Goal: Check status: Check status

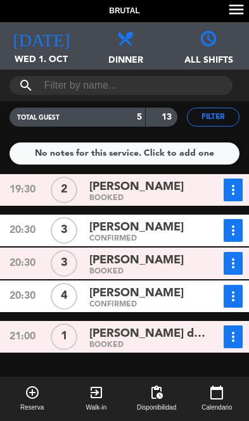
click at [41, 56] on span "Wed 1. Oct" at bounding box center [41, 65] width 83 height 24
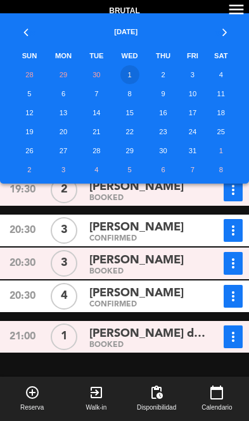
click at [171, 75] on td "2" at bounding box center [164, 74] width 32 height 19
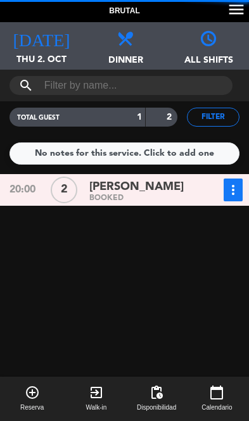
click at [49, 39] on icon "[DATE]" at bounding box center [41, 37] width 57 height 18
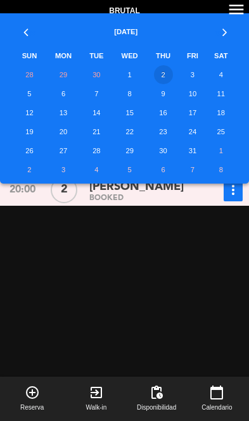
click at [192, 79] on td "3" at bounding box center [192, 74] width 27 height 19
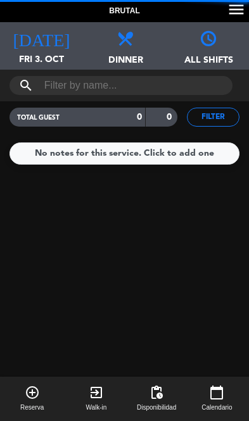
click at [48, 39] on icon "[DATE]" at bounding box center [41, 37] width 57 height 18
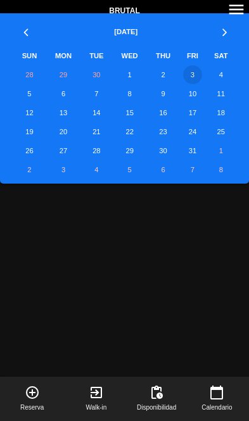
click at [135, 91] on td "8" at bounding box center [128, 93] width 35 height 19
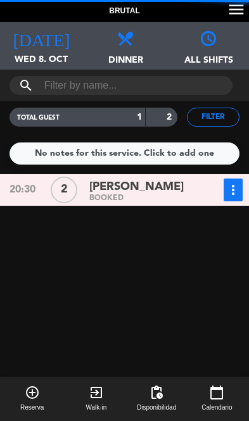
click at [44, 42] on icon "[DATE]" at bounding box center [41, 37] width 57 height 18
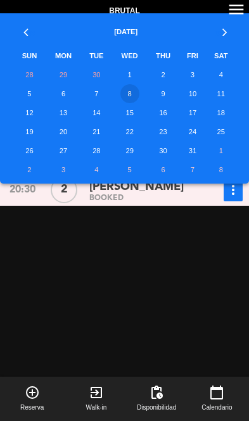
click at [134, 72] on td "1" at bounding box center [128, 74] width 35 height 19
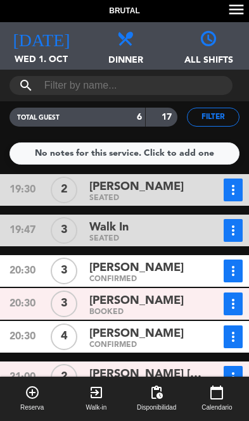
scroll to position [2, 0]
click at [223, 116] on button "Filter" at bounding box center [213, 117] width 53 height 19
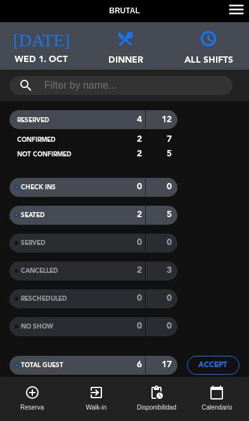
click at [179, 263] on div "CANCELLED 2 3" at bounding box center [93, 271] width 187 height 19
click at [131, 274] on div "2" at bounding box center [128, 270] width 27 height 15
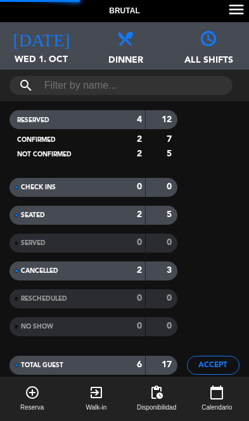
click at [222, 360] on button "Accept" at bounding box center [213, 365] width 53 height 19
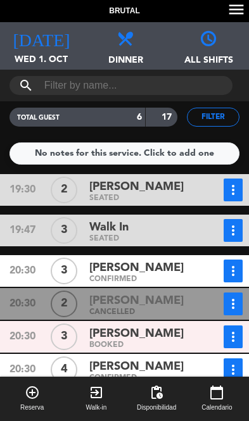
scroll to position [0, 0]
click at [49, 44] on icon "[DATE]" at bounding box center [41, 37] width 57 height 18
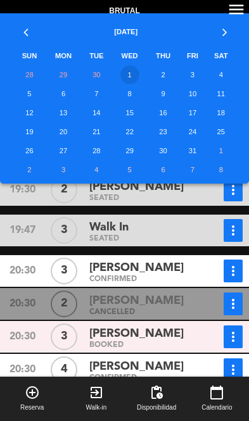
click at [168, 81] on td "2" at bounding box center [164, 74] width 32 height 19
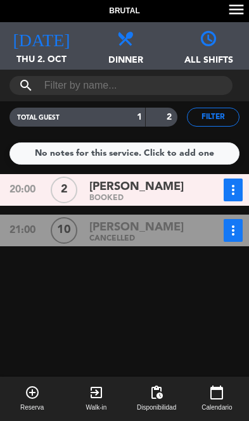
click at [37, 49] on div "[DATE] Thu 2. Oct [DATE]" at bounding box center [41, 45] width 83 height 47
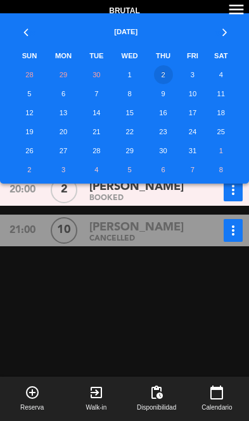
click at [192, 77] on td "3" at bounding box center [192, 74] width 27 height 19
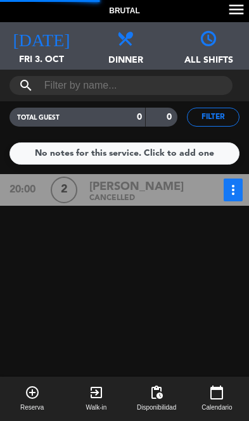
click at [44, 45] on icon "[DATE]" at bounding box center [41, 37] width 57 height 18
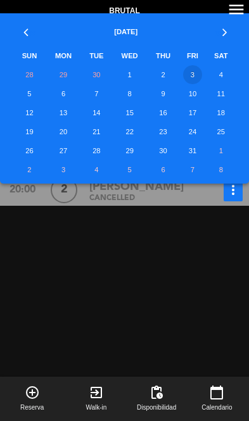
click at [224, 77] on td "4" at bounding box center [221, 74] width 30 height 19
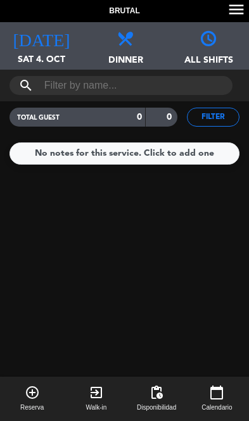
click at [41, 47] on div "[DATE] Sat 4. Oct [DATE]" at bounding box center [41, 45] width 83 height 47
click at [175, 308] on div at bounding box center [124, 321] width 255 height 294
click at [43, 56] on span "Sat 4. Oct" at bounding box center [41, 65] width 83 height 24
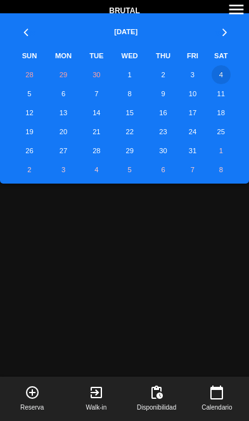
click at [125, 78] on td "1" at bounding box center [128, 74] width 35 height 19
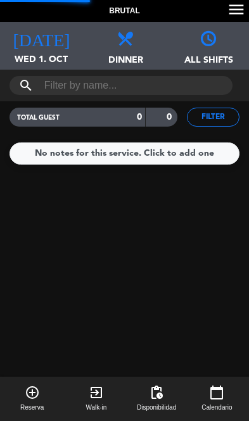
click at [46, 46] on icon "[DATE]" at bounding box center [41, 37] width 57 height 18
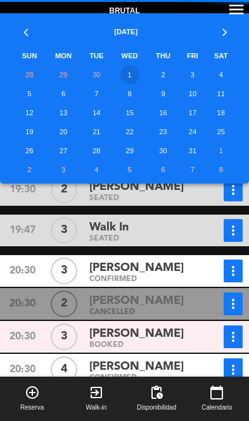
click at [130, 98] on td "8" at bounding box center [128, 93] width 35 height 19
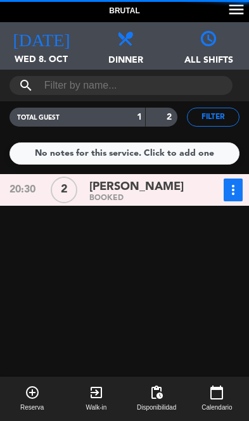
click at [44, 47] on div "[DATE] Wed 8. Oct [DATE]" at bounding box center [41, 45] width 83 height 47
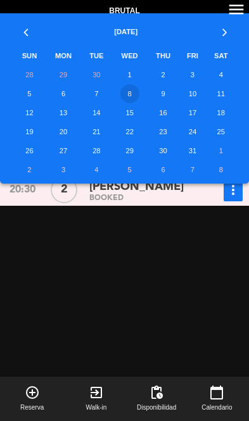
click at [126, 70] on td "1" at bounding box center [128, 74] width 35 height 19
